Goal: Task Accomplishment & Management: Manage account settings

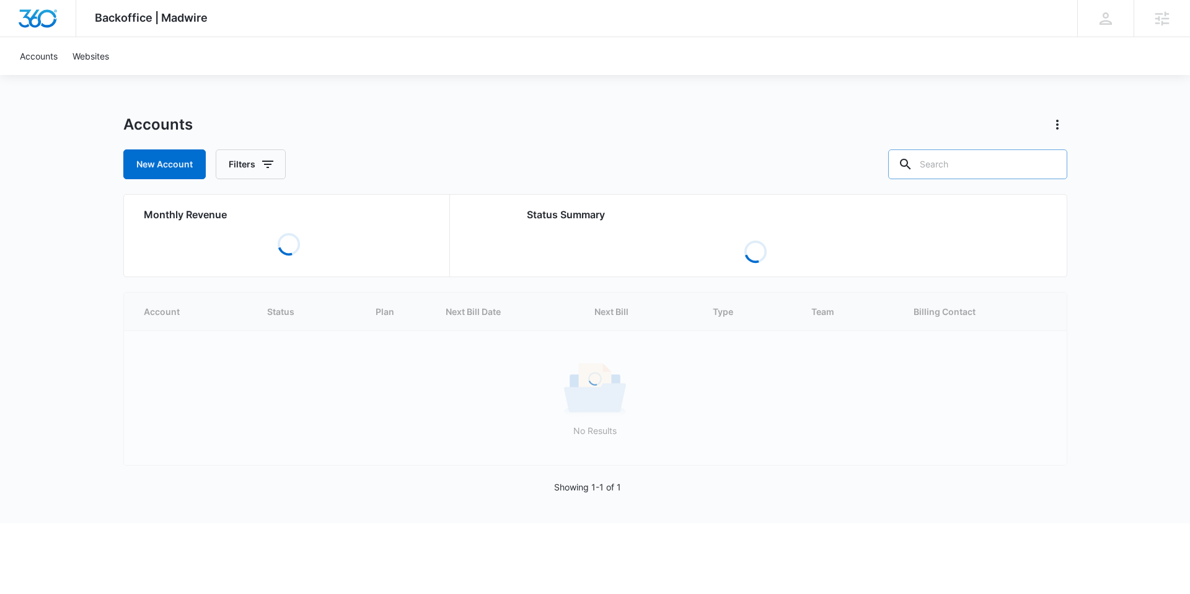
click at [973, 164] on input "text" at bounding box center [977, 164] width 179 height 30
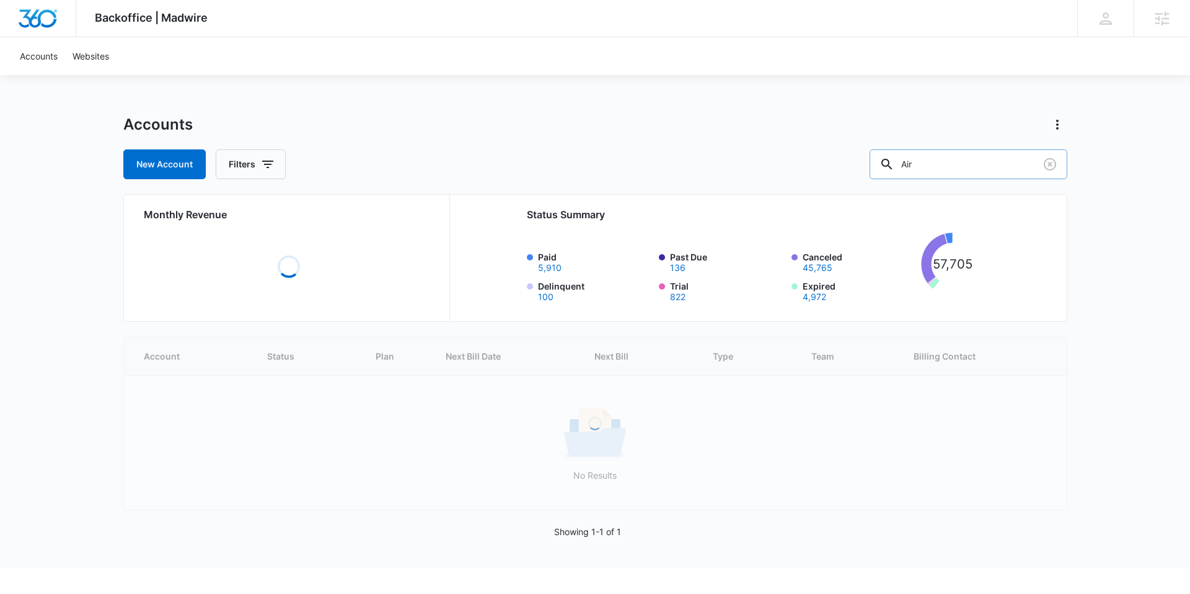
type input "Air"
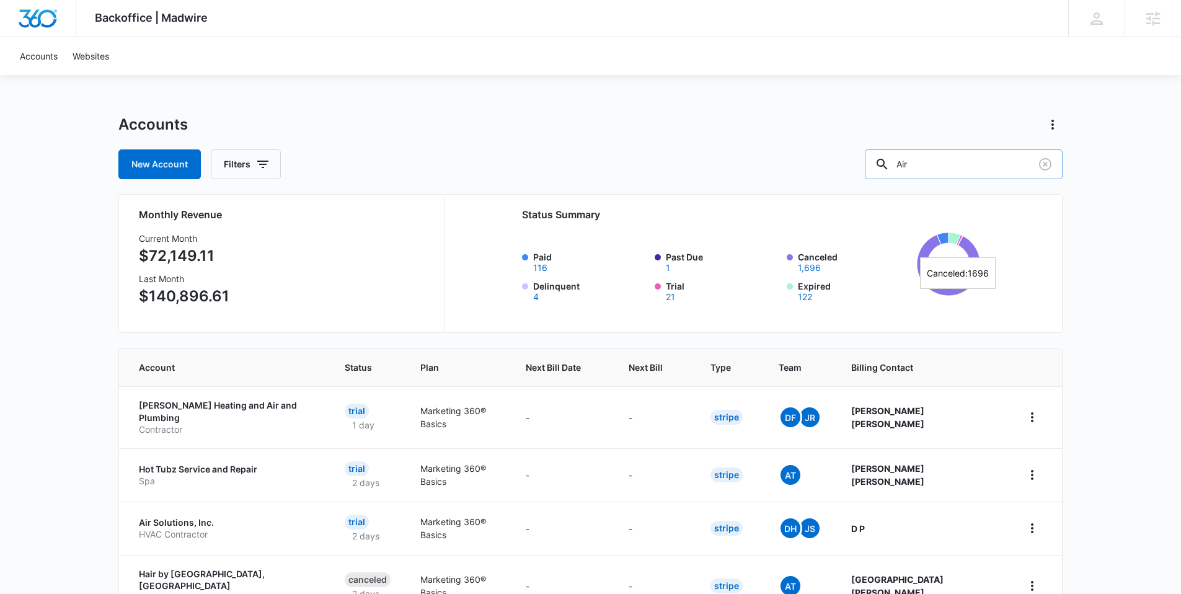
click at [957, 159] on input "Air" at bounding box center [963, 164] width 198 height 30
drag, startPoint x: 921, startPoint y: 175, endPoint x: 927, endPoint y: 174, distance: 6.3
click at [892, 175] on div at bounding box center [882, 164] width 20 height 30
click at [948, 165] on input "Air" at bounding box center [963, 164] width 198 height 30
click at [680, 369] on div "Next Bill" at bounding box center [654, 367] width 52 height 13
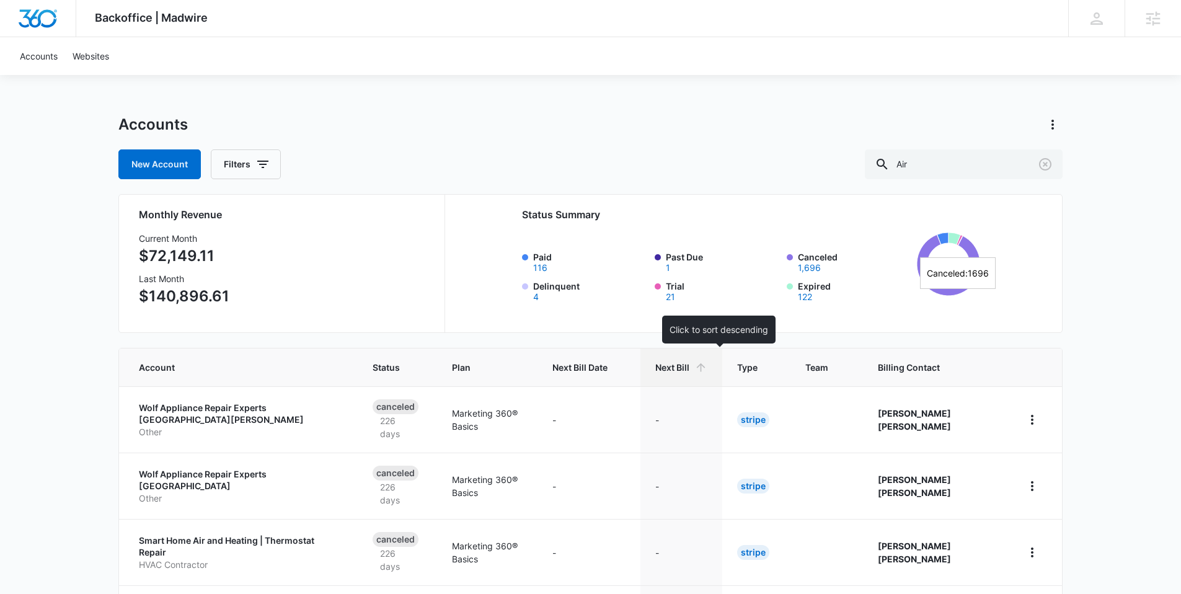
click at [707, 369] on icon at bounding box center [700, 367] width 13 height 13
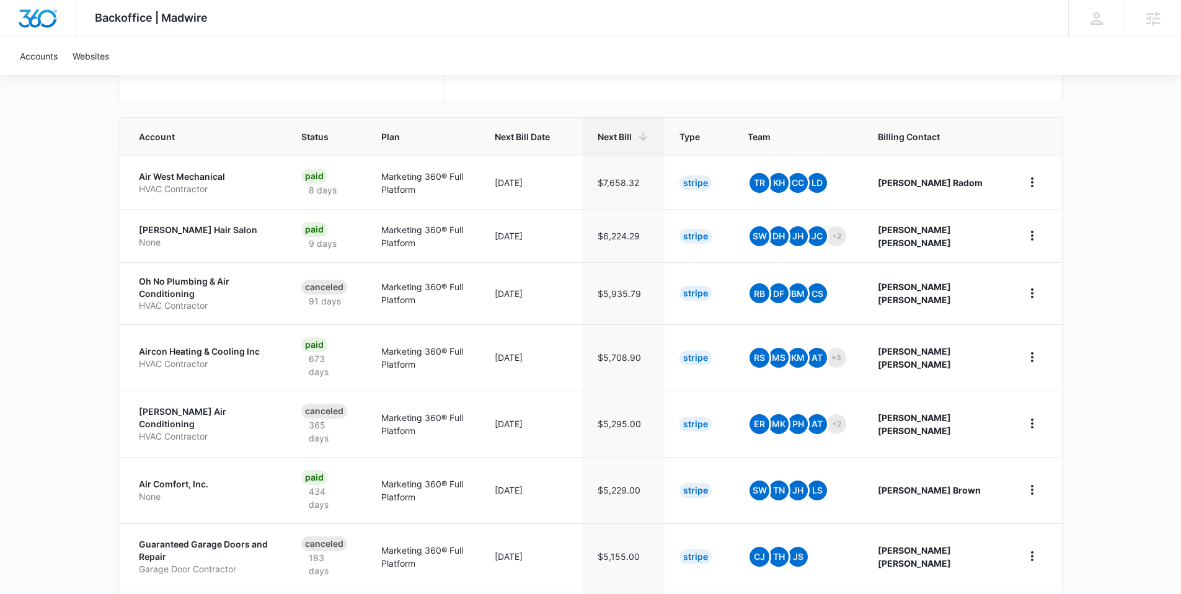
scroll to position [237, 0]
